Goal: Task Accomplishment & Management: Use online tool/utility

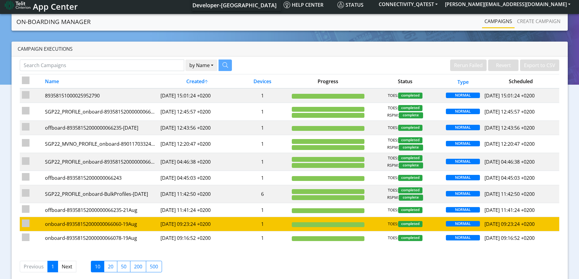
scroll to position [13, 0]
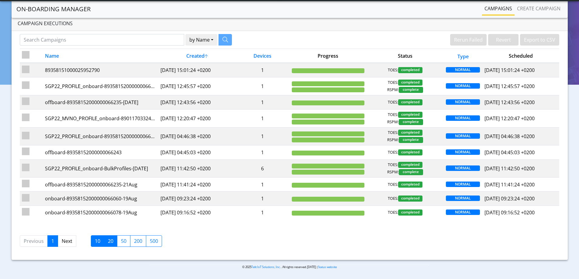
click at [109, 242] on label "20" at bounding box center [110, 242] width 13 height 12
click at [109, 242] on input "20" at bounding box center [110, 240] width 4 height 4
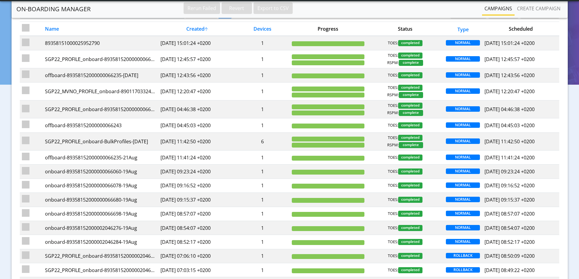
scroll to position [0, 0]
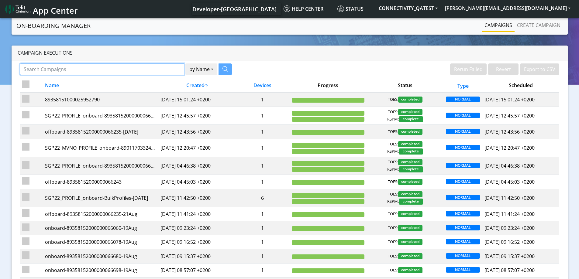
click at [116, 67] on input "Search Campaigns" at bounding box center [102, 70] width 164 height 12
paste input "89358152000000066730"
type input "89358152000000066730"
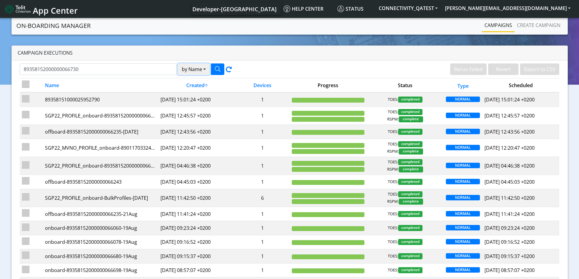
click at [190, 70] on button "by Name" at bounding box center [194, 70] width 32 height 12
click at [187, 97] on button "Device" at bounding box center [202, 93] width 48 height 10
click at [222, 70] on button "button" at bounding box center [217, 70] width 13 height 12
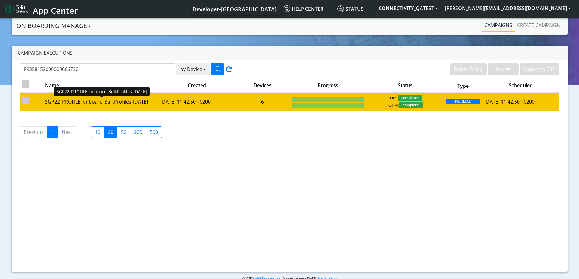
click at [108, 104] on div "SGP22_PROFILE_onboard-BulkProfiles-Aug21" at bounding box center [100, 101] width 111 height 7
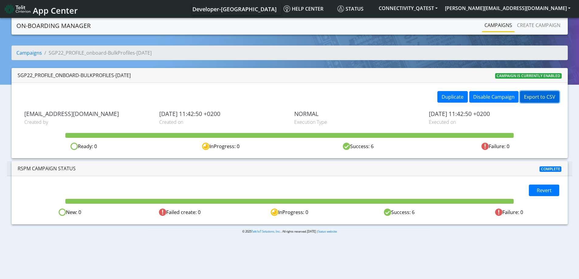
click at [543, 96] on button "Export to CSV" at bounding box center [539, 97] width 39 height 12
click at [27, 52] on link "Campaigns" at bounding box center [29, 53] width 26 height 7
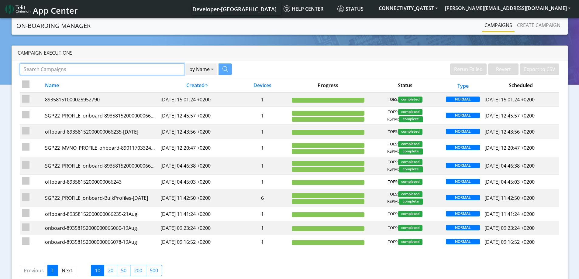
click at [63, 69] on input "Search Campaigns" at bounding box center [102, 70] width 164 height 12
paste input "89358152000000066383"
type input "89358152000000066383"
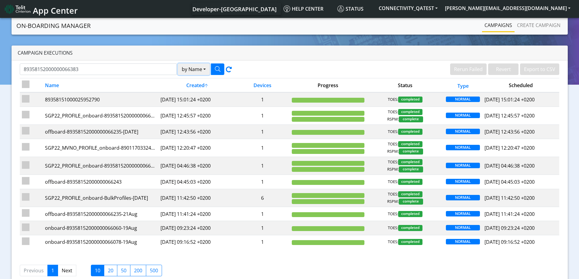
click at [204, 68] on button "by Name" at bounding box center [194, 70] width 32 height 12
click at [198, 93] on button "Device" at bounding box center [202, 93] width 48 height 10
click at [217, 71] on icon "button" at bounding box center [217, 68] width 5 height 5
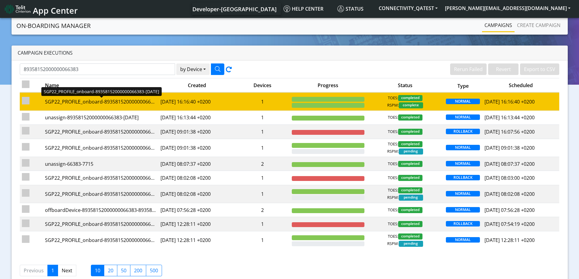
click at [110, 103] on div "SGP22_PROFILE_onboard-89358152000000066383-Aug06" at bounding box center [100, 101] width 111 height 7
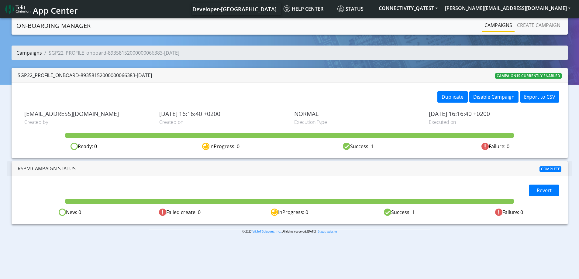
click at [32, 55] on link "Campaigns" at bounding box center [29, 53] width 26 height 7
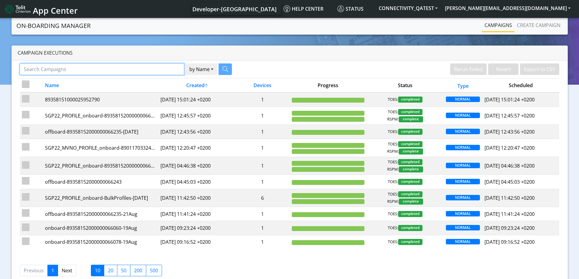
click at [46, 69] on input "Search Campaigns" at bounding box center [102, 70] width 164 height 12
paste input "89358152000000066722"
type input "89358152000000066722"
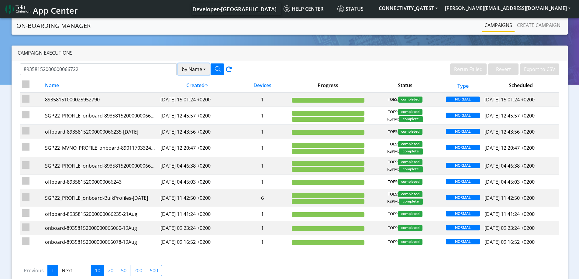
click at [199, 71] on button "by Name" at bounding box center [194, 70] width 32 height 12
click at [196, 92] on button "Device" at bounding box center [202, 93] width 48 height 10
click at [217, 67] on icon "button" at bounding box center [217, 68] width 5 height 5
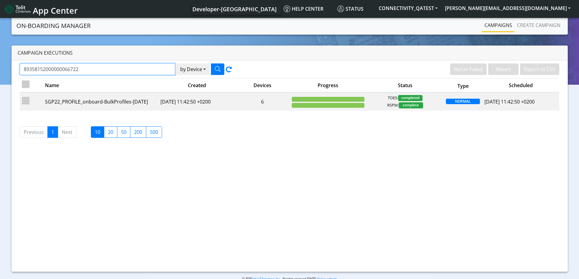
drag, startPoint x: 84, startPoint y: 69, endPoint x: 1, endPoint y: 64, distance: 83.1
click at [2, 64] on section "On-Boarding Manager Rerun Failed Revert Export to CSV Campaigns Create campaign…" at bounding box center [289, 154] width 579 height 274
click at [216, 69] on icon "button" at bounding box center [217, 68] width 5 height 5
drag, startPoint x: 67, startPoint y: 67, endPoint x: 6, endPoint y: 62, distance: 61.6
click at [6, 62] on div "Campaign Executions 89358152000000066722 by Device Name Device Rerun Failed Rev…" at bounding box center [290, 159] width 570 height 226
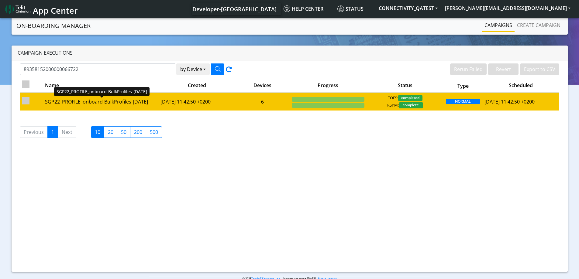
click at [100, 100] on div "SGP22_PROFILE_onboard-BulkProfiles-Aug21" at bounding box center [100, 101] width 111 height 7
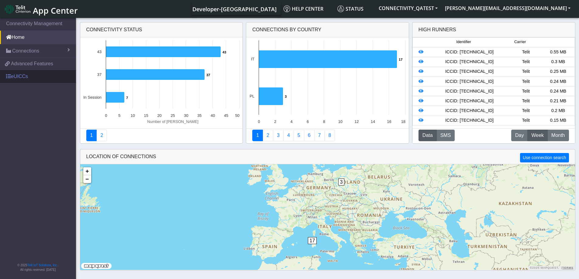
click at [12, 78] on link "eUICCs" at bounding box center [38, 76] width 76 height 13
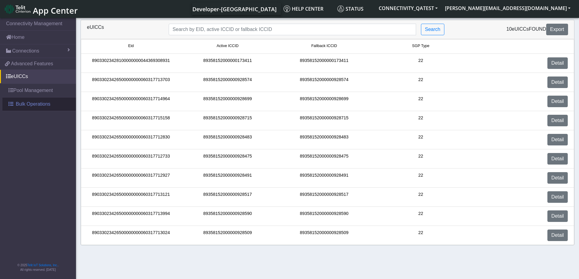
click at [28, 106] on span "Bulk Operations" at bounding box center [33, 104] width 35 height 7
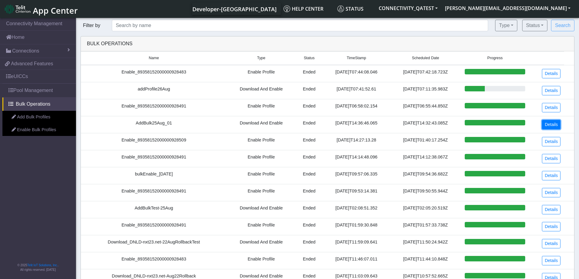
click at [548, 124] on link "Details" at bounding box center [551, 124] width 19 height 9
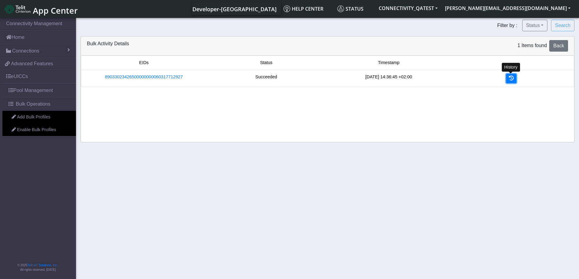
click at [515, 81] on link at bounding box center [511, 78] width 10 height 9
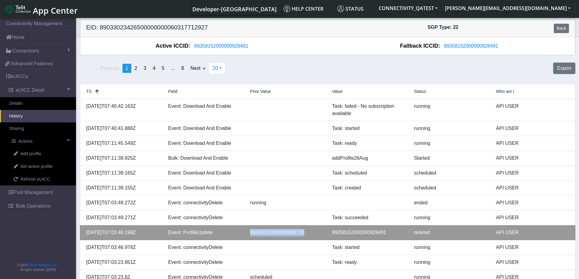
drag, startPoint x: 303, startPoint y: 233, endPoint x: 249, endPoint y: 228, distance: 54.7
click at [249, 228] on li "2025-08-26T07:03:49.198Z Event: ProfileUpdate 89358152000000066730 893581520000…" at bounding box center [328, 233] width 496 height 15
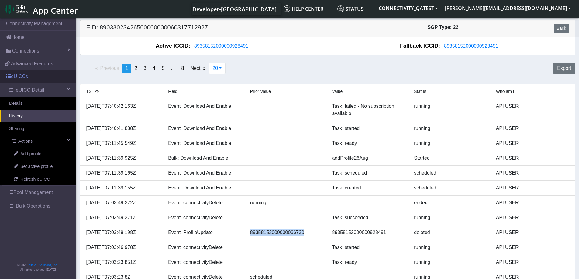
click at [17, 79] on link "eUICCs" at bounding box center [38, 76] width 76 height 13
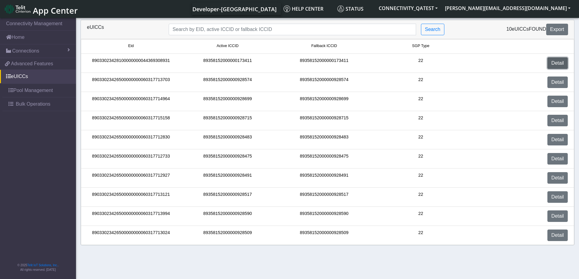
click at [557, 62] on link "Detail" at bounding box center [557, 63] width 20 height 12
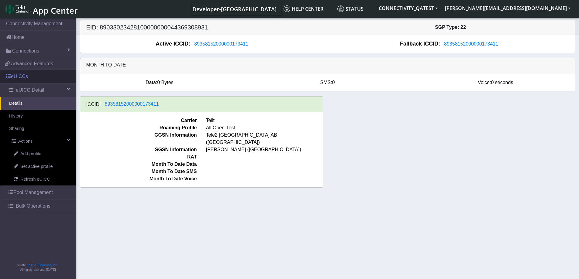
click at [17, 78] on link "eUICCs" at bounding box center [38, 76] width 76 height 13
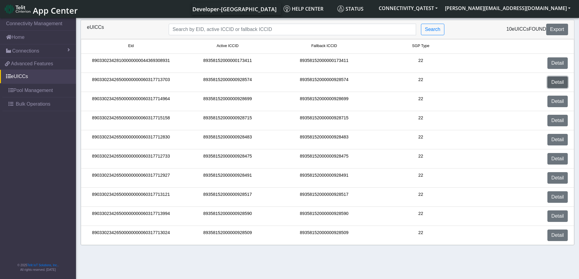
click at [557, 81] on link "Detail" at bounding box center [557, 83] width 20 height 12
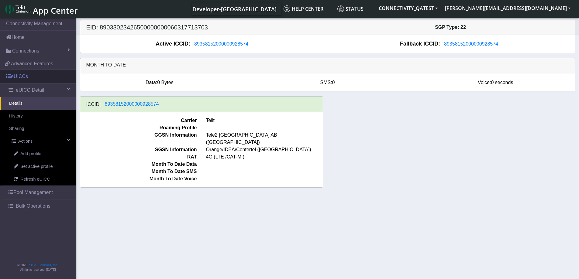
click at [18, 75] on link "eUICCs" at bounding box center [38, 76] width 76 height 13
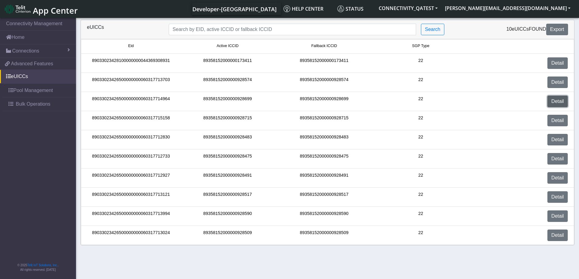
click at [562, 104] on link "Detail" at bounding box center [557, 102] width 20 height 12
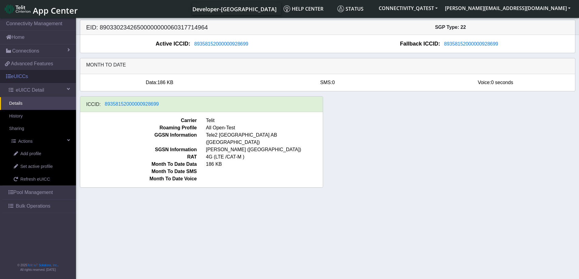
click at [20, 76] on link "eUICCs" at bounding box center [38, 76] width 76 height 13
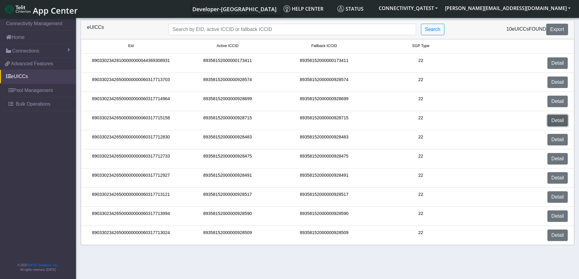
click at [563, 123] on link "Detail" at bounding box center [557, 121] width 20 height 12
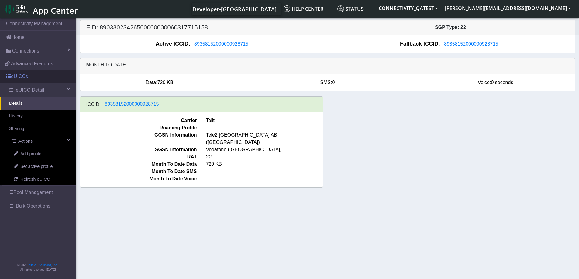
click at [30, 77] on link "eUICCs" at bounding box center [38, 76] width 76 height 13
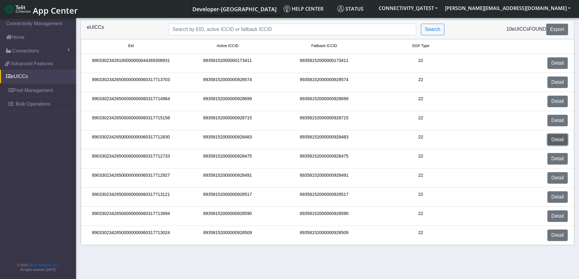
click at [557, 141] on link "Detail" at bounding box center [557, 140] width 20 height 12
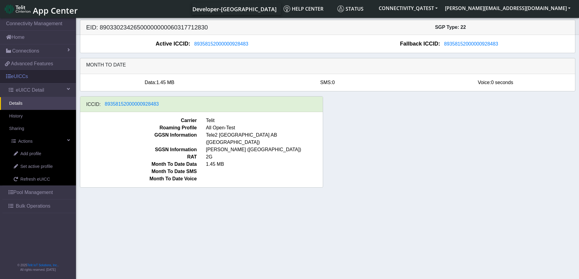
click at [21, 74] on link "eUICCs" at bounding box center [38, 76] width 76 height 13
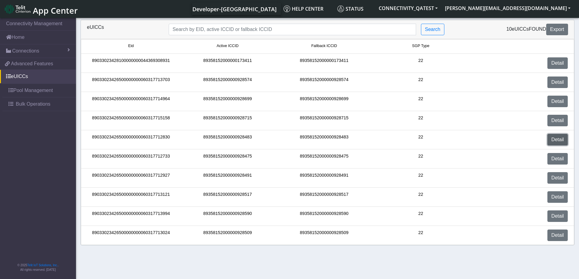
click at [557, 140] on link "Detail" at bounding box center [557, 140] width 20 height 12
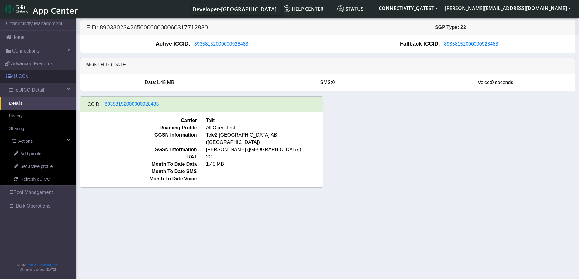
click at [22, 79] on link "eUICCs" at bounding box center [38, 76] width 76 height 13
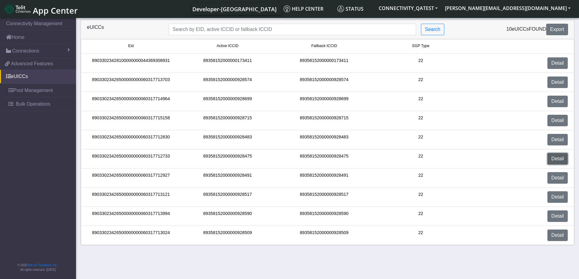
click at [565, 159] on link "Detail" at bounding box center [557, 159] width 20 height 12
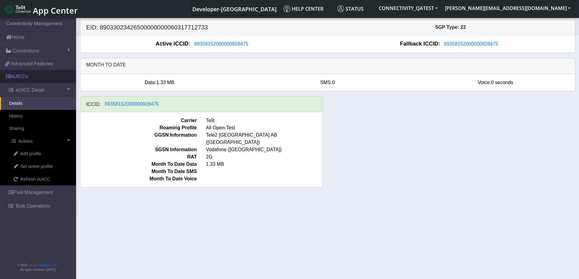
click at [30, 81] on link "eUICCs" at bounding box center [38, 76] width 76 height 13
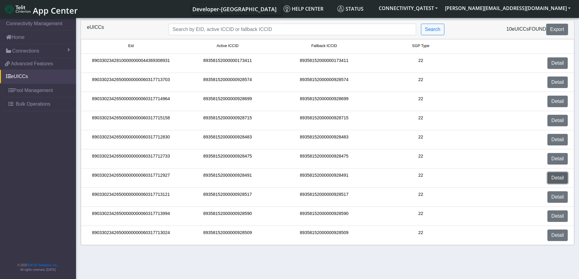
click at [551, 175] on link "Detail" at bounding box center [557, 178] width 20 height 12
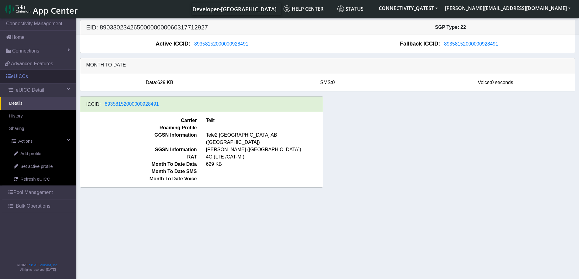
click at [15, 81] on link "eUICCs" at bounding box center [38, 76] width 76 height 13
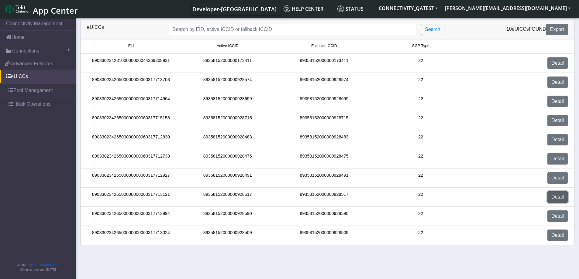
click at [551, 197] on link "Detail" at bounding box center [557, 198] width 20 height 12
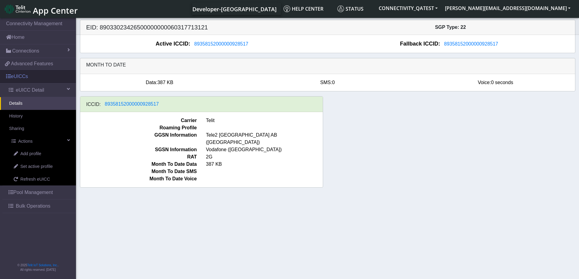
click at [16, 81] on link "eUICCs" at bounding box center [38, 76] width 76 height 13
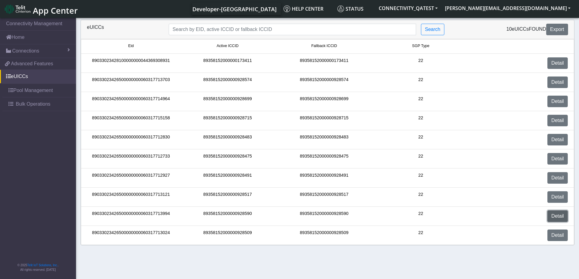
click at [556, 216] on link "Detail" at bounding box center [557, 217] width 20 height 12
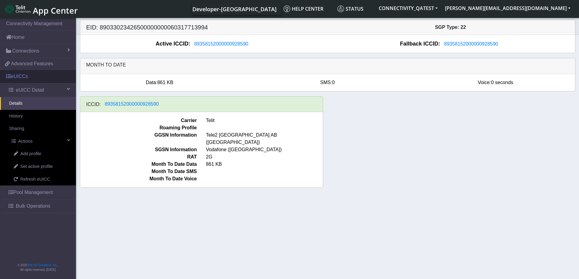
click at [21, 79] on link "eUICCs" at bounding box center [38, 76] width 76 height 13
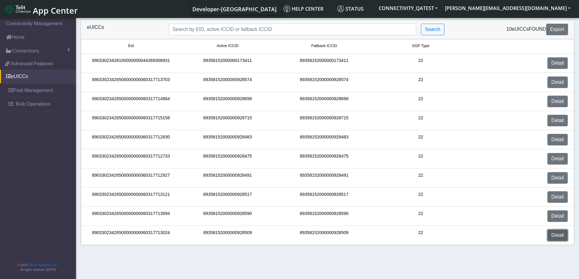
click at [561, 236] on link "Detail" at bounding box center [557, 236] width 20 height 12
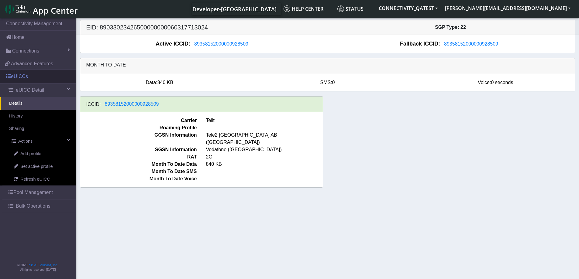
click at [22, 79] on link "eUICCs" at bounding box center [38, 76] width 76 height 13
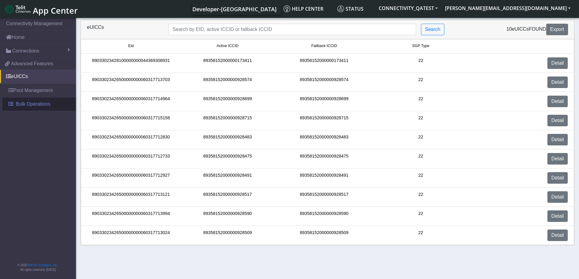
click at [29, 104] on span "Bulk Operations" at bounding box center [33, 104] width 35 height 7
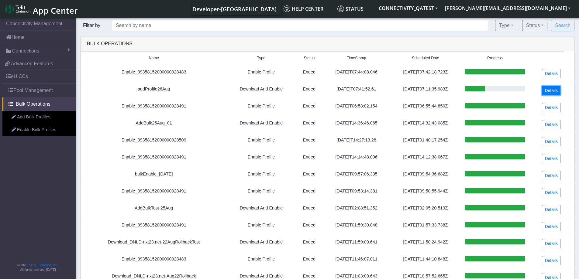
click at [547, 93] on link "Details" at bounding box center [551, 90] width 19 height 9
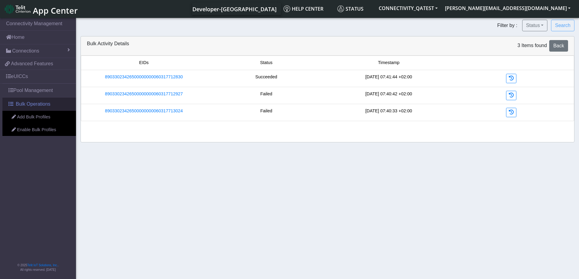
click at [36, 104] on span "Bulk Operations" at bounding box center [33, 104] width 35 height 7
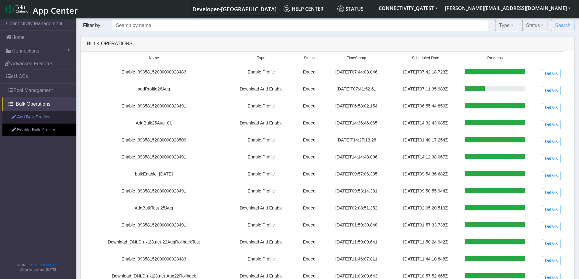
click at [31, 117] on link "Add Bulk Profiles" at bounding box center [39, 117] width 74 height 13
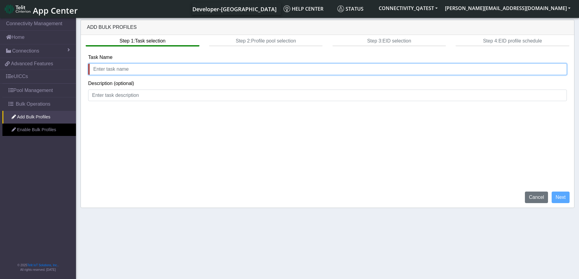
click at [114, 71] on input "text" at bounding box center [327, 70] width 479 height 12
type input "test"
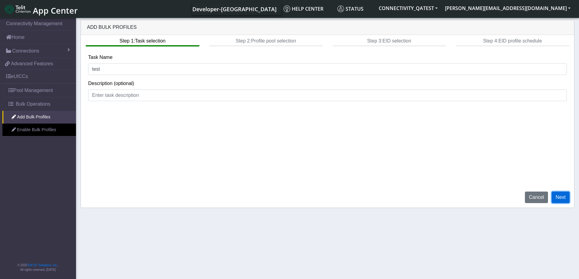
click at [561, 197] on button "Next" at bounding box center [561, 198] width 18 height 12
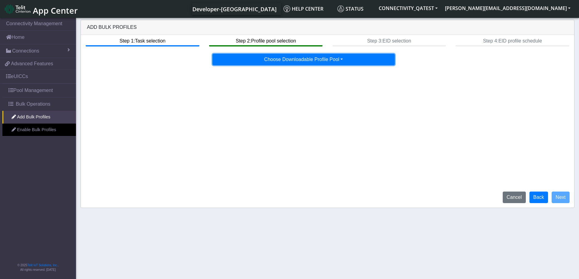
click at [315, 63] on button "Choose Downloadable Profile Pool" at bounding box center [303, 60] width 182 height 12
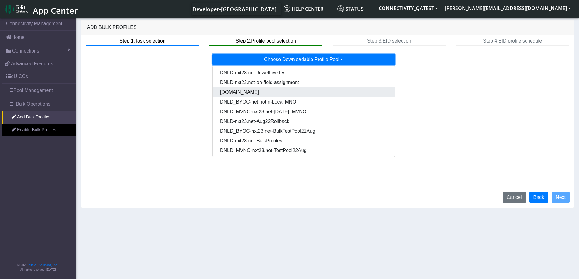
scroll to position [30, 0]
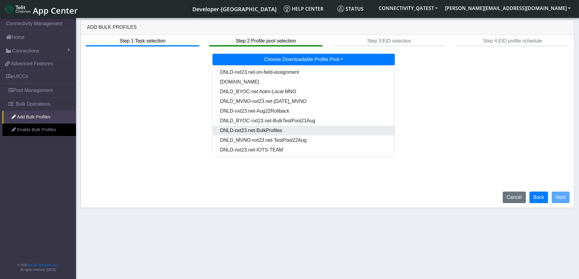
click at [276, 131] on Pooldd87b2e2-121e-4d00-ae8a-d075df8e0e86-dropdown "DNLD-nxt23.net-BulkProfiles" at bounding box center [304, 131] width 182 height 10
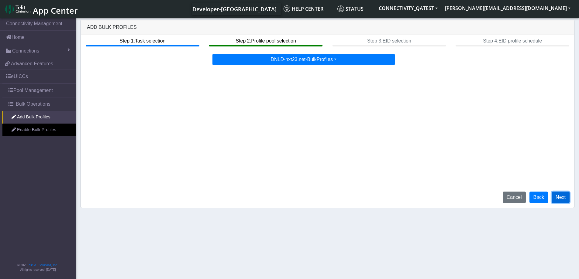
click at [563, 199] on button "Next" at bounding box center [561, 198] width 18 height 12
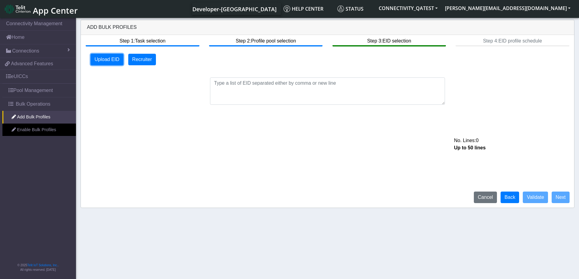
click at [106, 60] on button "Upload EID" at bounding box center [107, 60] width 33 height 12
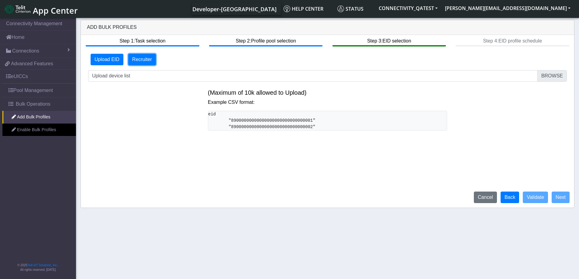
click at [142, 62] on button "Recruiter" at bounding box center [142, 60] width 28 height 12
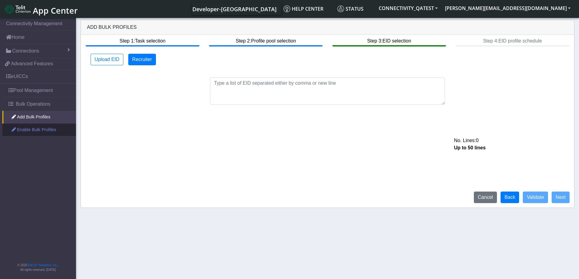
click at [35, 129] on link "Enable Bulk Profiles" at bounding box center [39, 130] width 74 height 13
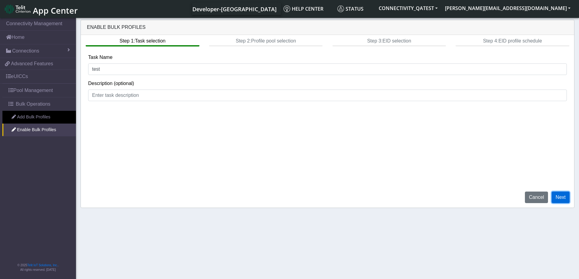
click at [560, 199] on button "Next" at bounding box center [561, 198] width 18 height 12
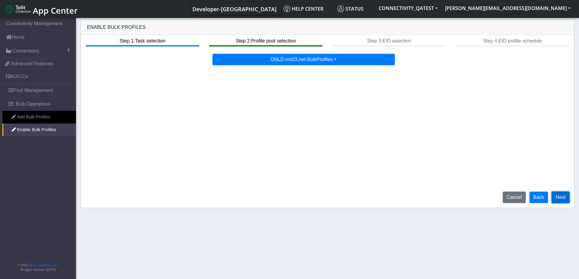
click at [560, 199] on button "Next" at bounding box center [561, 198] width 18 height 12
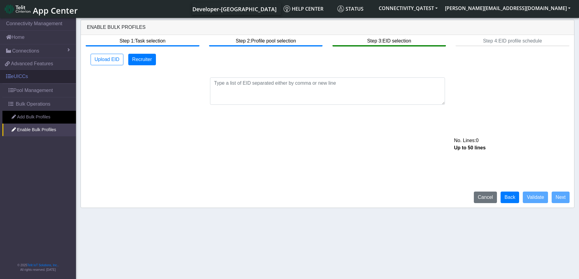
click at [16, 75] on link "eUICCs" at bounding box center [38, 76] width 76 height 13
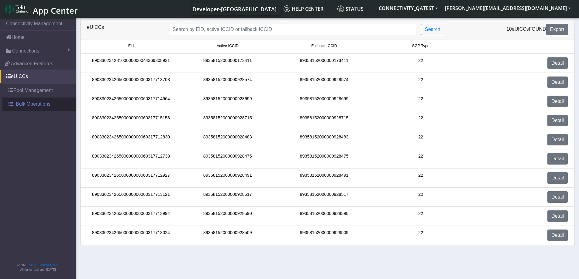
click at [35, 106] on span "Bulk Operations" at bounding box center [33, 104] width 35 height 7
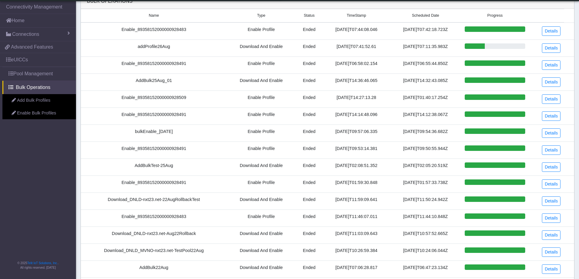
scroll to position [61, 0]
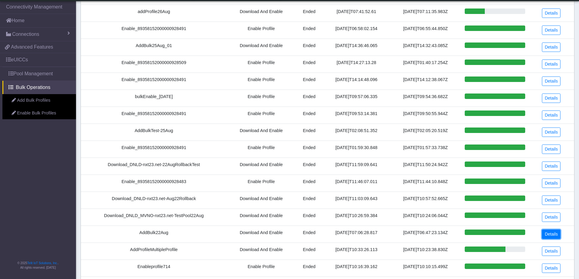
click at [558, 233] on link "Details" at bounding box center [551, 234] width 19 height 9
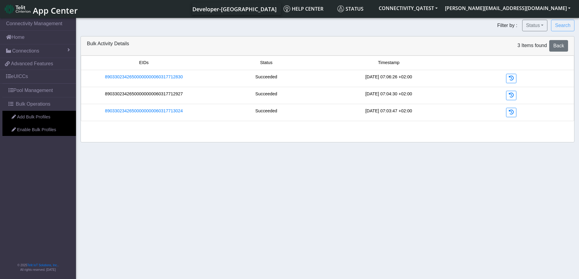
click at [143, 94] on link "89033023426500000000060317712927" at bounding box center [144, 94] width 78 height 7
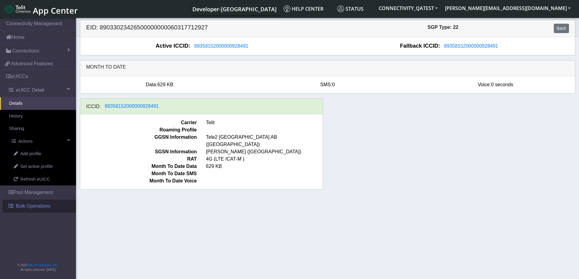
click at [35, 207] on span "Bulk Operations" at bounding box center [33, 206] width 35 height 7
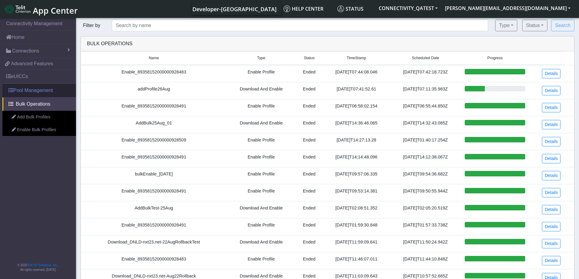
click at [40, 90] on link "Pool Management" at bounding box center [39, 90] width 74 height 13
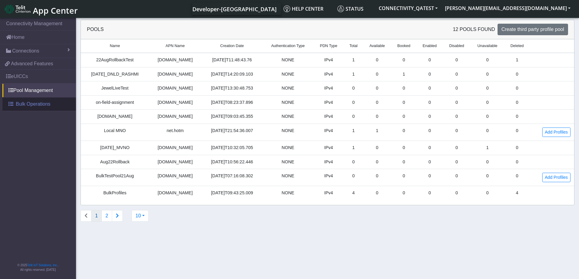
click at [33, 104] on span "Bulk Operations" at bounding box center [33, 104] width 35 height 7
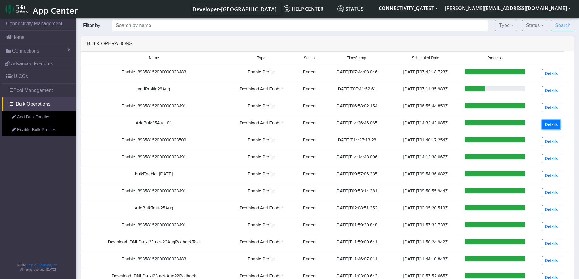
click at [549, 128] on link "Details" at bounding box center [551, 124] width 19 height 9
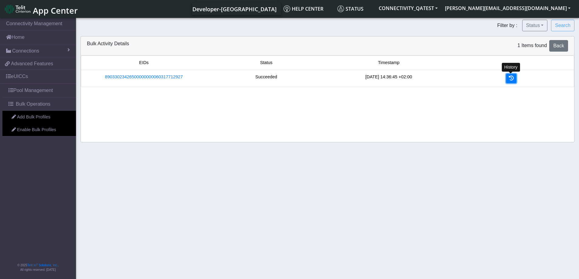
click at [512, 78] on icon at bounding box center [511, 78] width 5 height 5
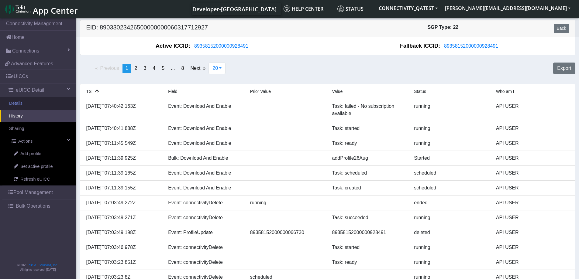
click at [23, 102] on link "Details" at bounding box center [38, 103] width 76 height 13
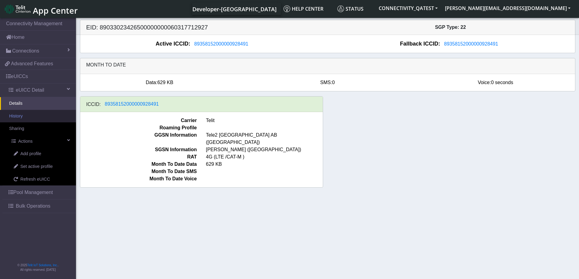
click at [25, 116] on link "History" at bounding box center [38, 116] width 76 height 13
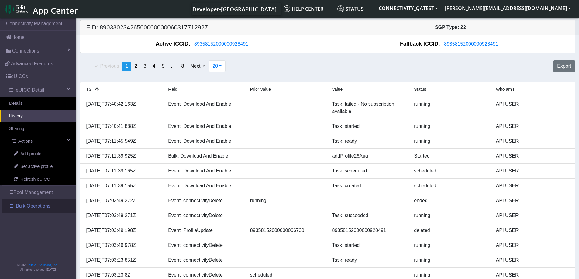
click at [36, 211] on link "Bulk Operations" at bounding box center [39, 206] width 74 height 13
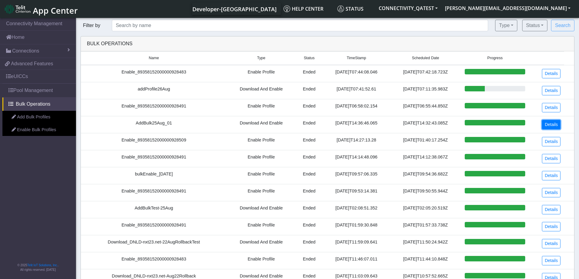
click at [558, 128] on link "Details" at bounding box center [551, 124] width 19 height 9
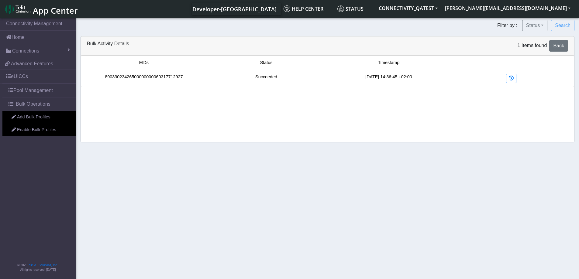
drag, startPoint x: 187, startPoint y: 80, endPoint x: 107, endPoint y: 80, distance: 80.0
click at [107, 80] on div "89033023426500000000060317712927" at bounding box center [144, 78] width 123 height 9
click at [512, 81] on icon at bounding box center [511, 78] width 5 height 5
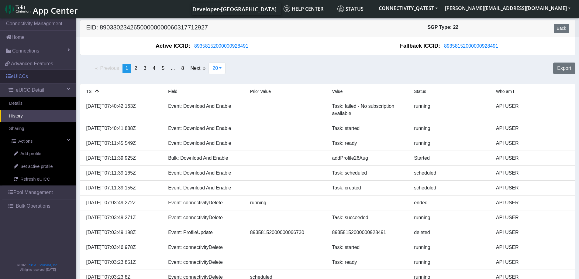
click at [25, 73] on link "eUICCs" at bounding box center [38, 76] width 76 height 13
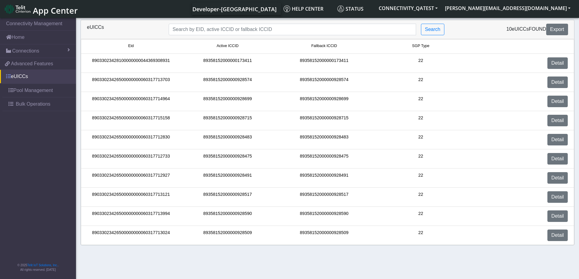
click at [21, 77] on link "eUICCs" at bounding box center [38, 76] width 76 height 13
click at [554, 156] on link "Detail" at bounding box center [557, 159] width 20 height 12
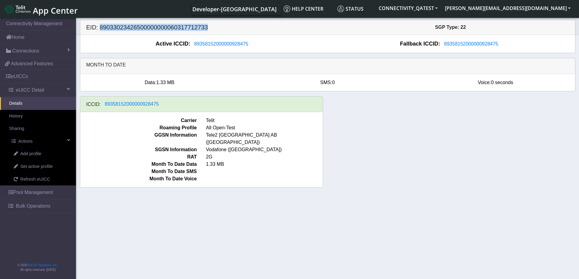
drag, startPoint x: 209, startPoint y: 29, endPoint x: 99, endPoint y: 28, distance: 110.1
click at [99, 28] on h5 "EID: 89033023426500000000060317712733" at bounding box center [205, 27] width 246 height 7
copy h5 "89033023426500000000060317712733"
click at [25, 77] on link "eUICCs" at bounding box center [38, 76] width 76 height 13
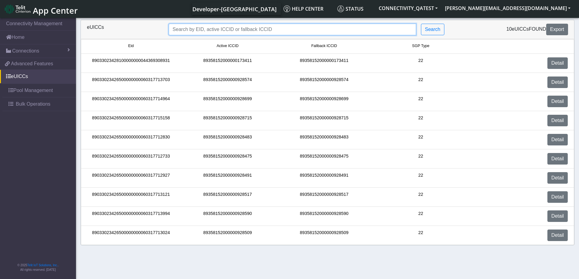
click at [243, 27] on input "Search..." at bounding box center [292, 30] width 247 height 12
paste input "9358152000000928517"
type input "9358152000000928517"
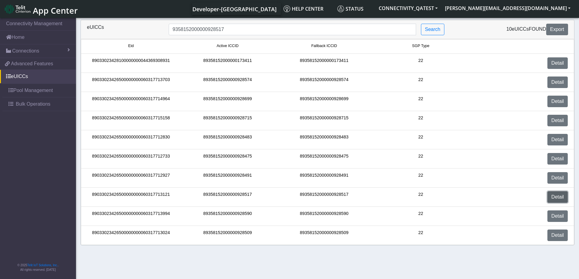
click at [561, 197] on link "Detail" at bounding box center [557, 198] width 20 height 12
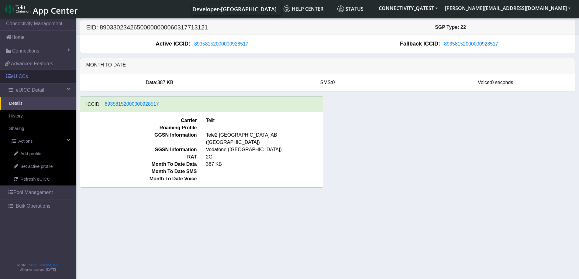
click at [22, 74] on link "eUICCs" at bounding box center [38, 76] width 76 height 13
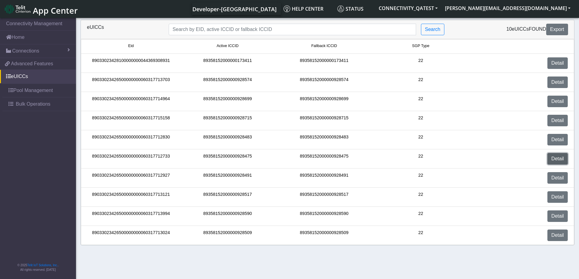
click at [557, 159] on link "Detail" at bounding box center [557, 159] width 20 height 12
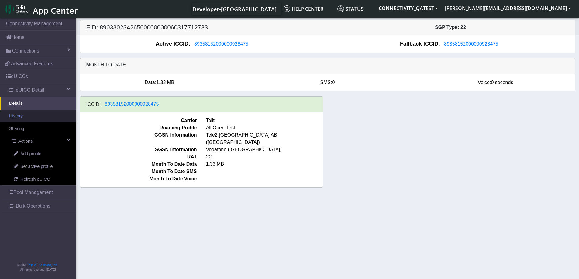
click at [19, 119] on link "History" at bounding box center [38, 116] width 76 height 13
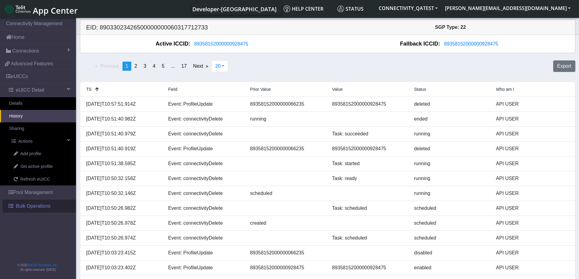
click at [37, 206] on span "Bulk Operations" at bounding box center [33, 206] width 35 height 7
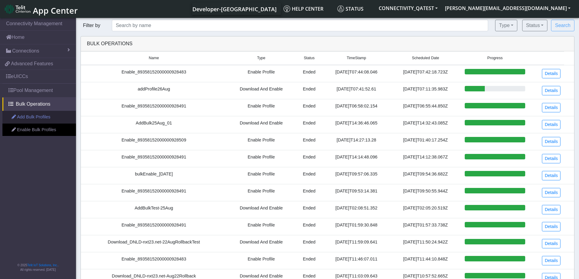
click at [34, 116] on link "Add Bulk Profiles" at bounding box center [39, 117] width 74 height 13
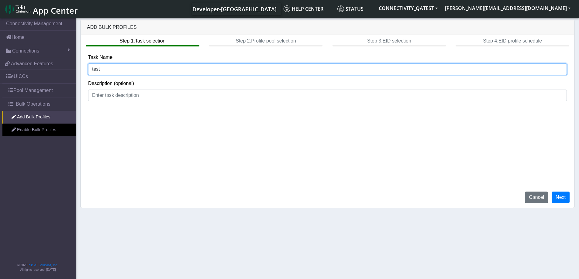
drag, startPoint x: 102, startPoint y: 73, endPoint x: 85, endPoint y: 71, distance: 17.7
click at [85, 71] on div "Step 1: Task selection Step 2: Profile pool selection Step 3: EID selection Ste…" at bounding box center [327, 121] width 493 height 173
type input "AddBulk27"
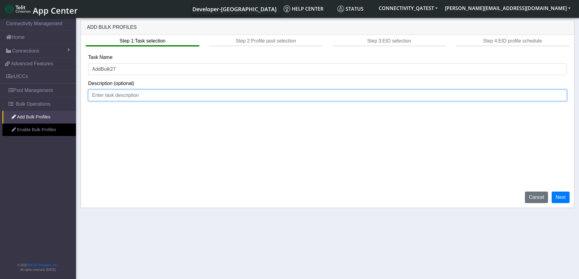
click at [97, 97] on input at bounding box center [327, 96] width 479 height 12
click at [103, 96] on input "rosa_test" at bounding box center [327, 96] width 479 height 12
type input "rosa_1test"
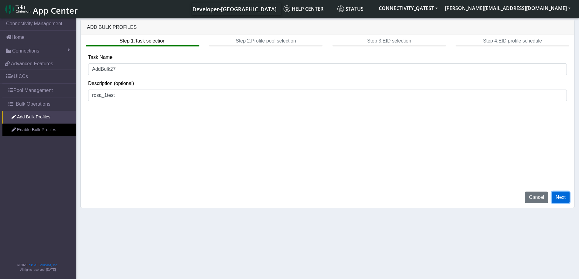
click at [561, 195] on button "Next" at bounding box center [561, 198] width 18 height 12
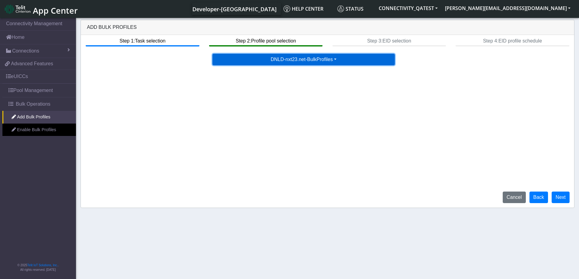
click at [326, 62] on button "DNLD-nxt23.net-BulkProfiles" at bounding box center [303, 60] width 182 height 12
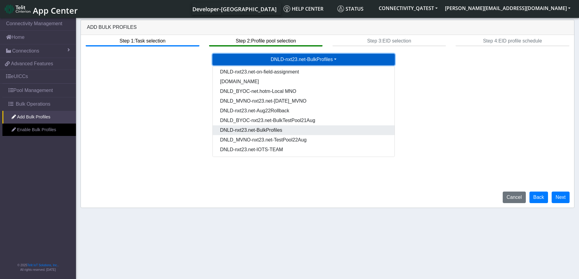
scroll to position [31, 0]
click at [259, 127] on Pooldd87b2e2-121e-4d00-ae8a-d075df8e0e86-dropdown "DNLD-nxt23.net-BulkProfiles" at bounding box center [304, 130] width 182 height 10
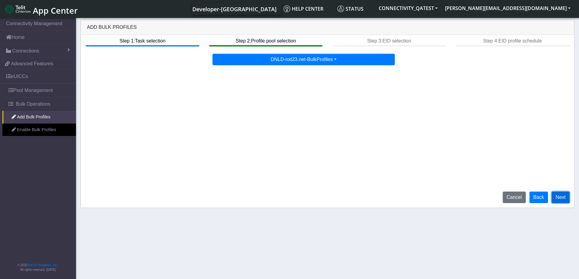
click at [562, 199] on button "Next" at bounding box center [561, 198] width 18 height 12
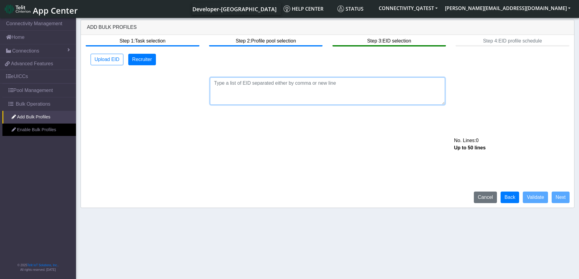
click at [228, 81] on textarea at bounding box center [327, 91] width 235 height 27
paste textarea "89033023426500000000060317712733"
type textarea "89033023426500000000060317712733"
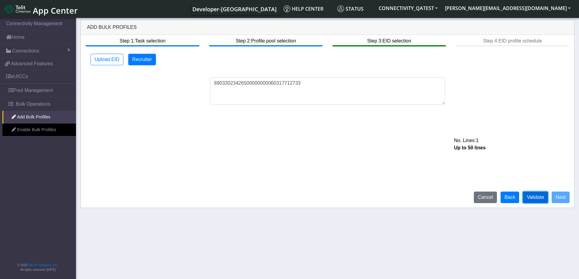
click at [533, 198] on button "Validate" at bounding box center [535, 198] width 25 height 12
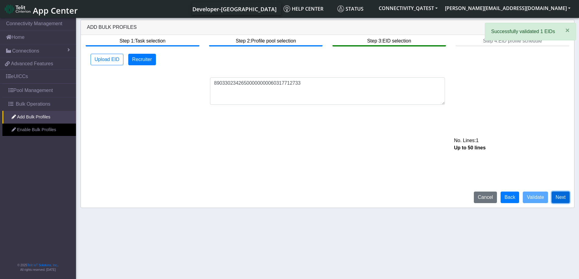
click at [564, 195] on button "Next" at bounding box center [561, 198] width 18 height 12
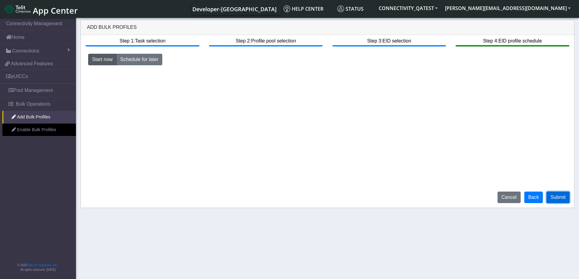
click at [562, 199] on button "Submit" at bounding box center [558, 198] width 23 height 12
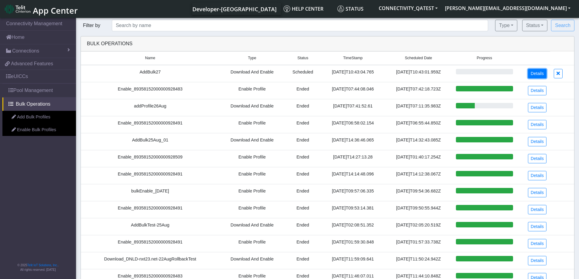
click at [535, 76] on link "Details" at bounding box center [537, 73] width 19 height 9
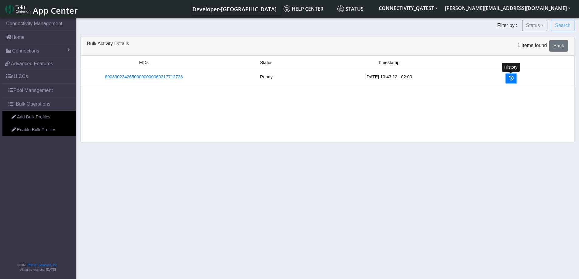
click at [512, 81] on link at bounding box center [511, 78] width 10 height 9
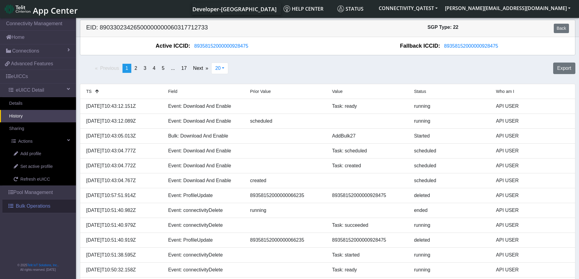
click at [36, 207] on span "Bulk Operations" at bounding box center [33, 206] width 35 height 7
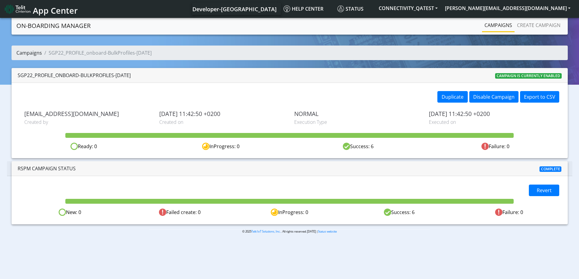
click at [30, 51] on link "Campaigns" at bounding box center [29, 53] width 26 height 7
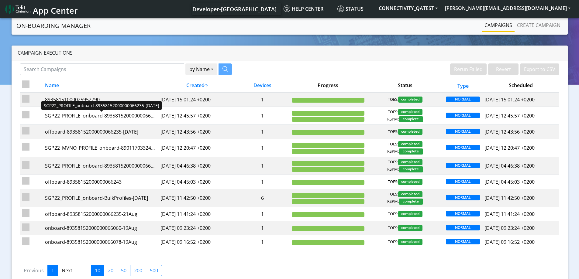
scroll to position [13, 0]
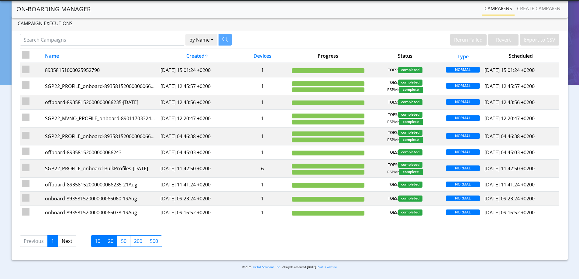
click at [115, 244] on label "20" at bounding box center [110, 242] width 13 height 12
click at [112, 242] on input "20" at bounding box center [110, 240] width 4 height 4
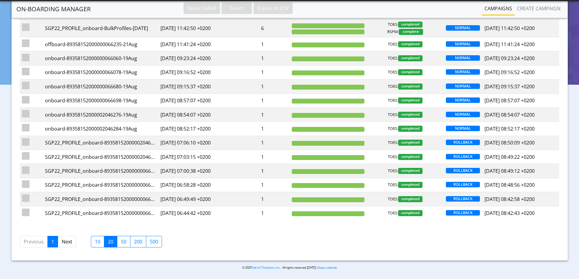
scroll to position [154, 0]
click at [121, 245] on label "50" at bounding box center [123, 242] width 13 height 12
click at [121, 242] on input "50" at bounding box center [123, 240] width 4 height 4
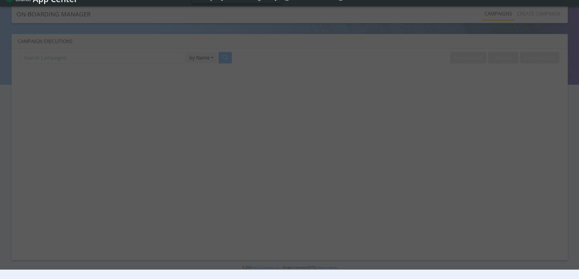
scroll to position [0, 0]
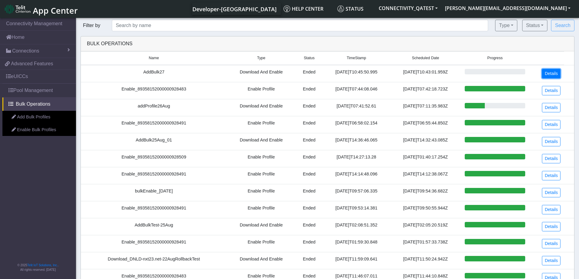
click at [549, 71] on link "Details" at bounding box center [551, 73] width 19 height 9
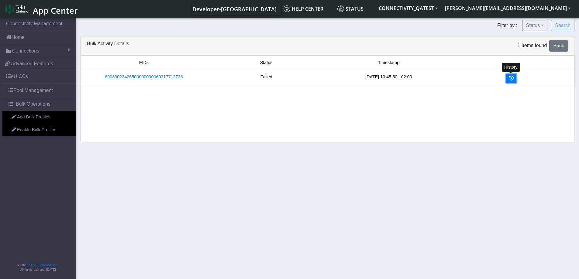
click at [512, 80] on icon at bounding box center [511, 78] width 5 height 5
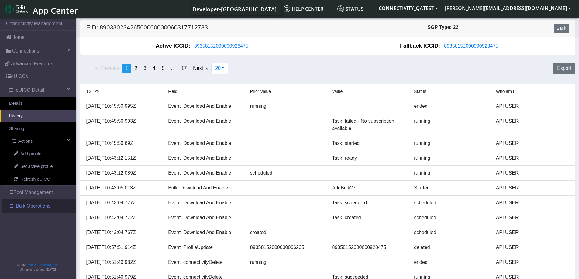
click at [37, 207] on span "Bulk Operations" at bounding box center [33, 206] width 35 height 7
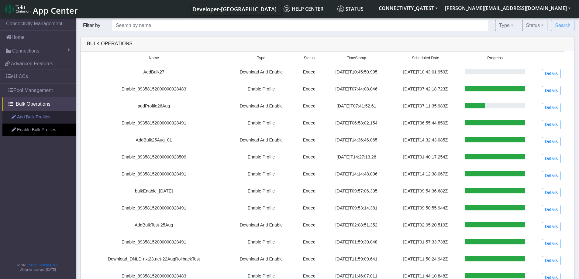
click at [39, 121] on link "Add Bulk Profiles" at bounding box center [39, 117] width 74 height 13
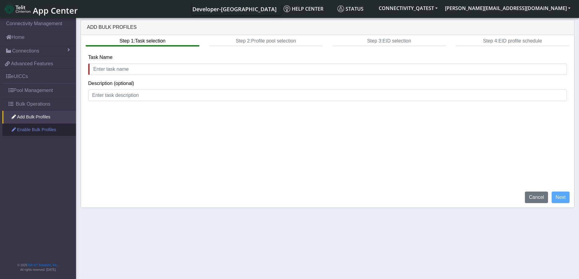
click at [29, 133] on link "Enable Bulk Profiles" at bounding box center [39, 130] width 74 height 13
click at [27, 116] on link "Add Bulk Profiles" at bounding box center [39, 117] width 74 height 13
click at [22, 107] on span "Bulk Operations" at bounding box center [33, 104] width 35 height 7
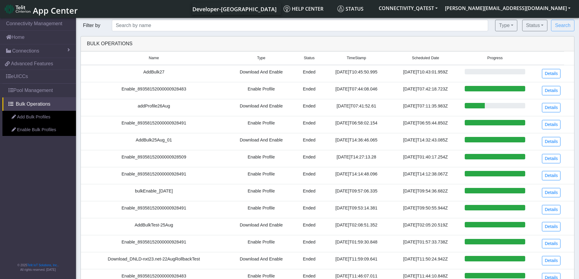
click at [54, 12] on span "App Center" at bounding box center [55, 10] width 45 height 11
